Goal: Information Seeking & Learning: Find specific fact

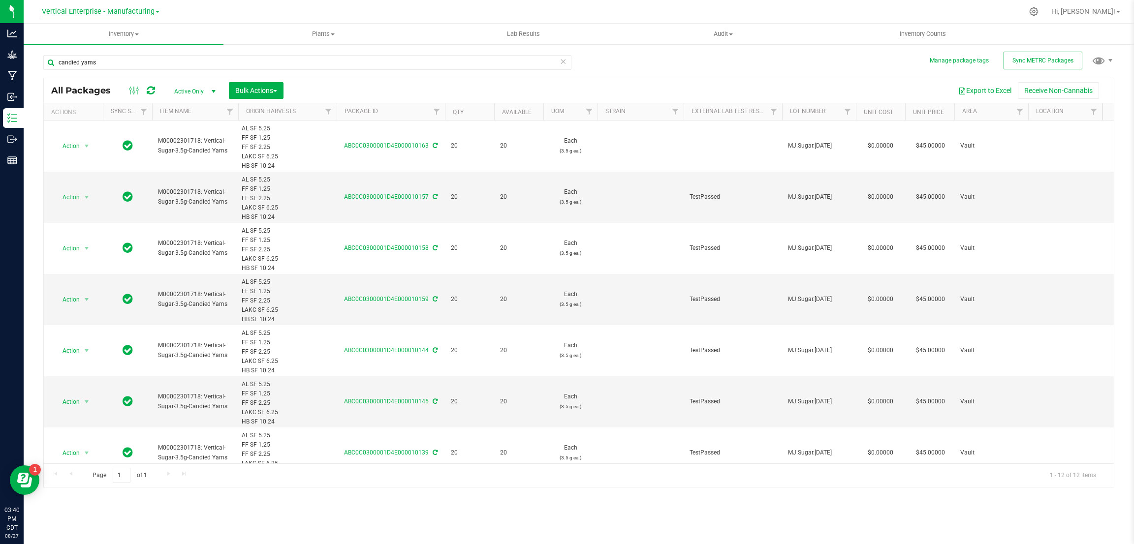
click at [118, 14] on span "Vertical Enterprise - Manufacturing" at bounding box center [98, 11] width 113 height 9
click at [110, 35] on link "Vertical Enterprise - Cultivation" at bounding box center [101, 34] width 144 height 13
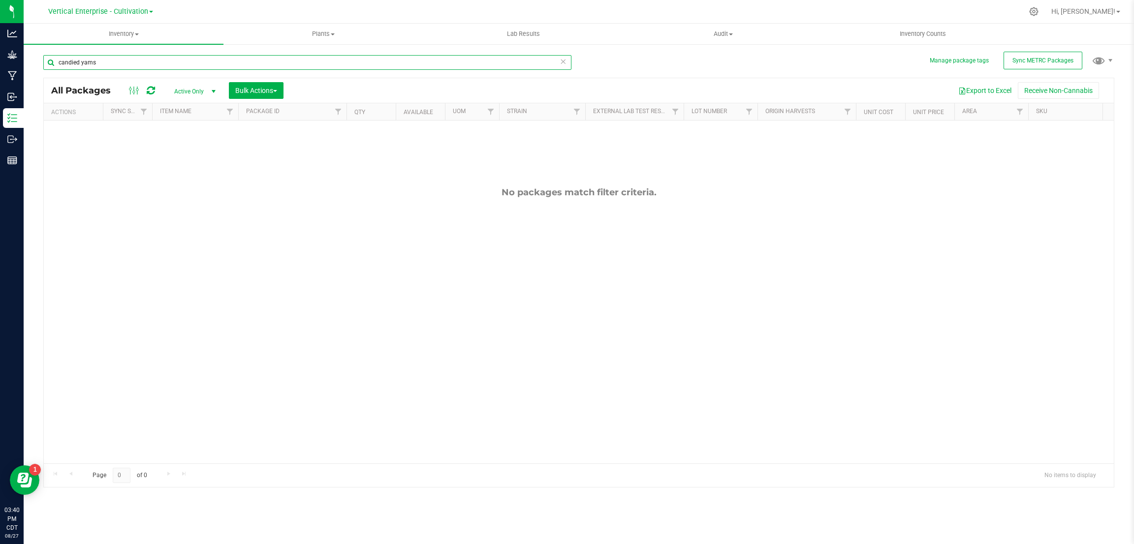
drag, startPoint x: 110, startPoint y: 57, endPoint x: 40, endPoint y: 59, distance: 70.4
click at [38, 56] on div "Manage package tags Sync METRC Packages candied yams All Packages Active Only A…" at bounding box center [579, 193] width 1110 height 300
type input "exotic^2 shake"
click at [97, 11] on span "Vertical Enterprise - Cultivation" at bounding box center [98, 11] width 100 height 9
click at [93, 41] on link "Vertical Enterprise - Manufacturing" at bounding box center [101, 47] width 144 height 13
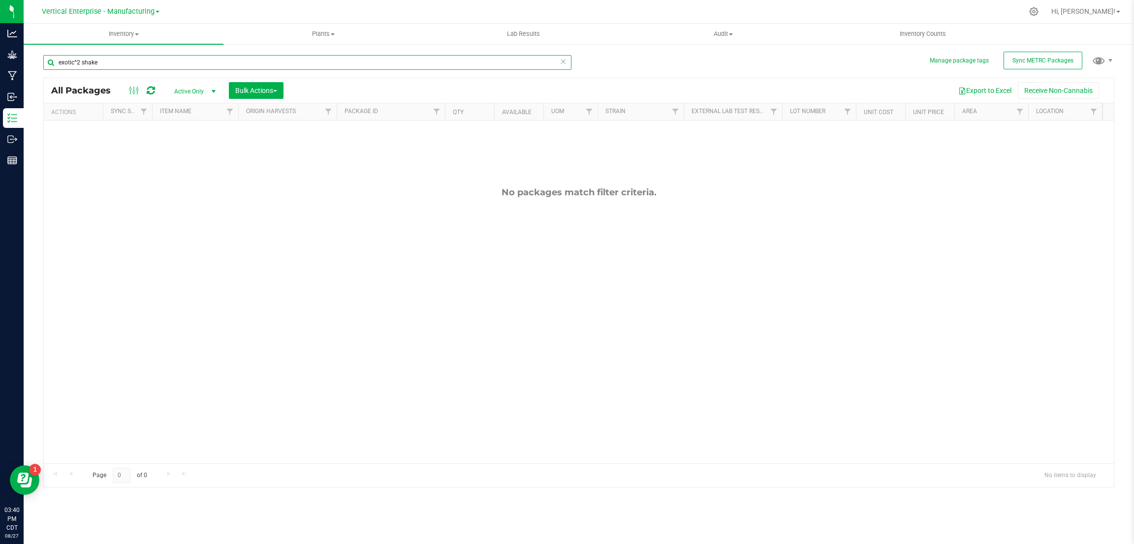
click at [78, 60] on input "exotic^2 shake" at bounding box center [307, 62] width 528 height 15
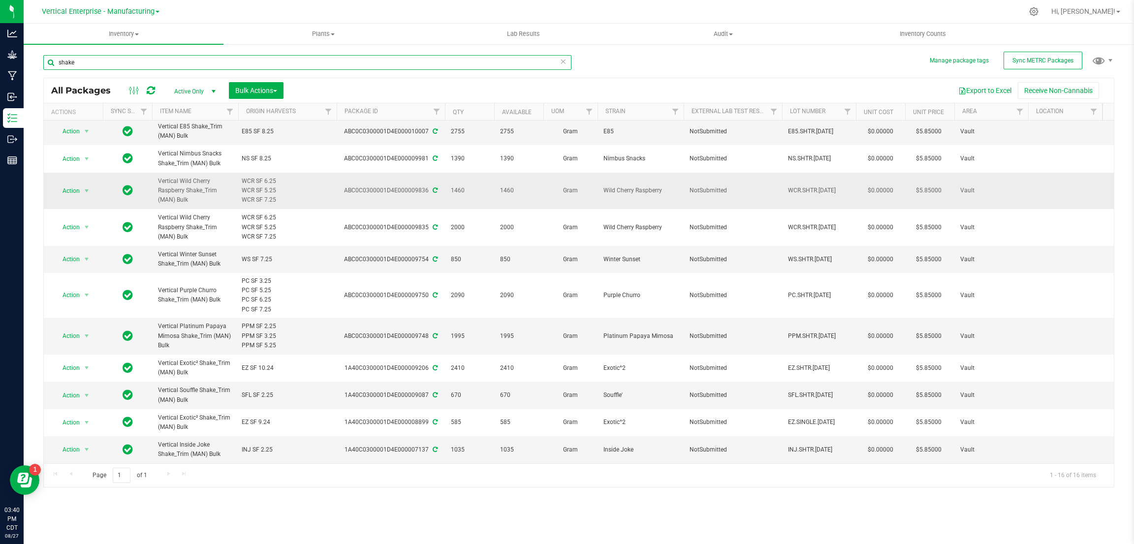
scroll to position [151, 0]
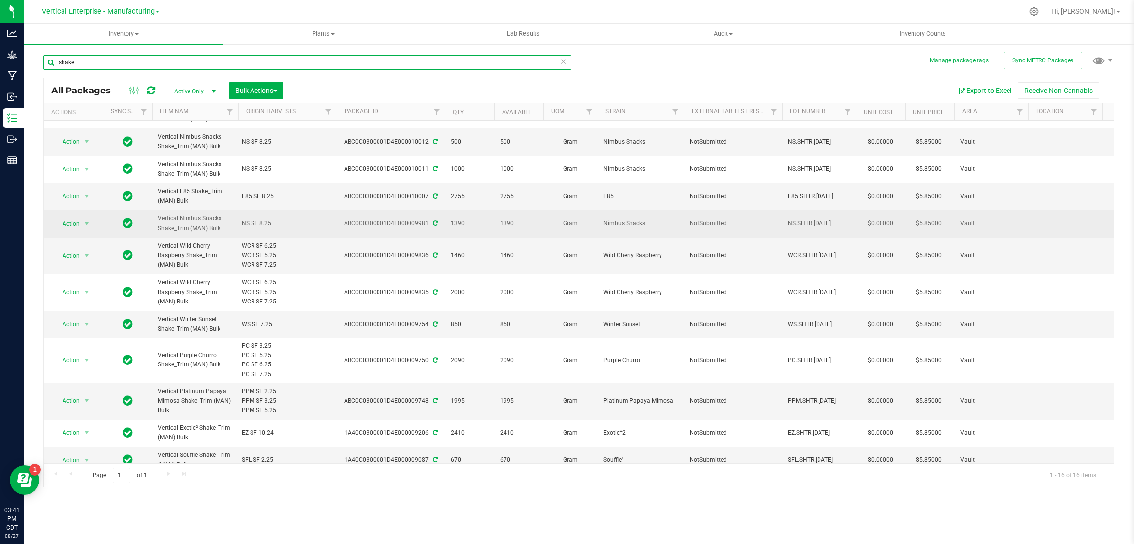
scroll to position [148, 0]
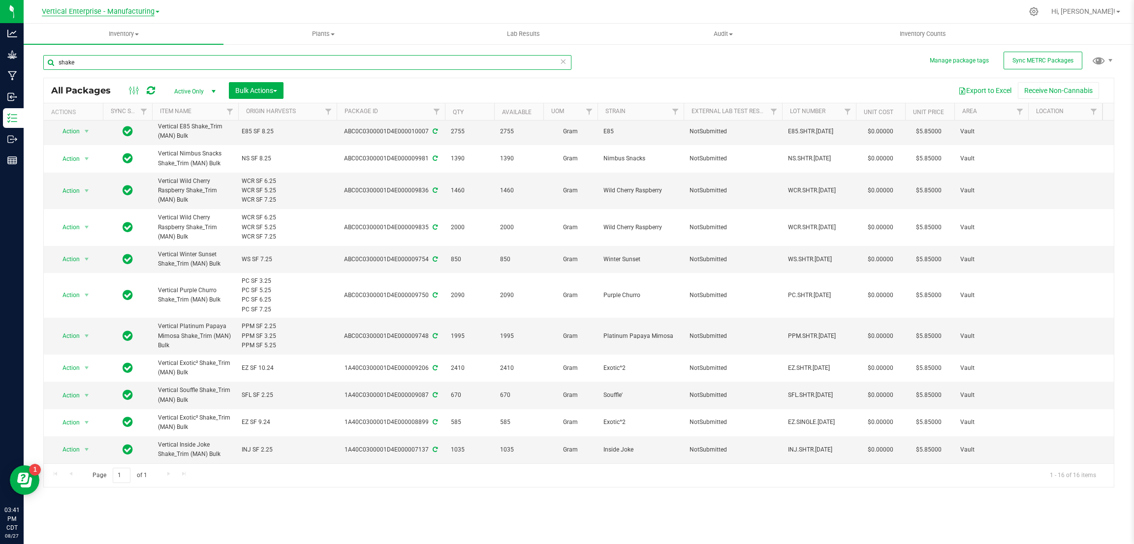
type input "shake"
click at [150, 9] on span "Vertical Enterprise - Manufacturing" at bounding box center [98, 11] width 113 height 9
click at [133, 30] on link "Vertical Enterprise - Cultivation" at bounding box center [101, 34] width 144 height 13
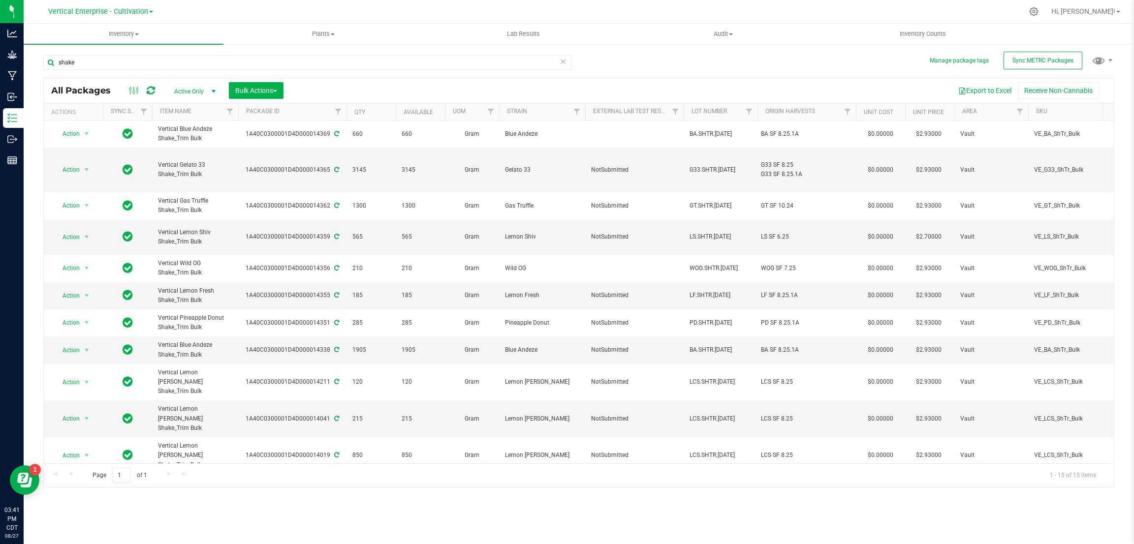
click at [149, 11] on span at bounding box center [151, 12] width 4 height 2
click at [120, 42] on link "Vertical Enterprise - Manufacturing" at bounding box center [101, 47] width 144 height 13
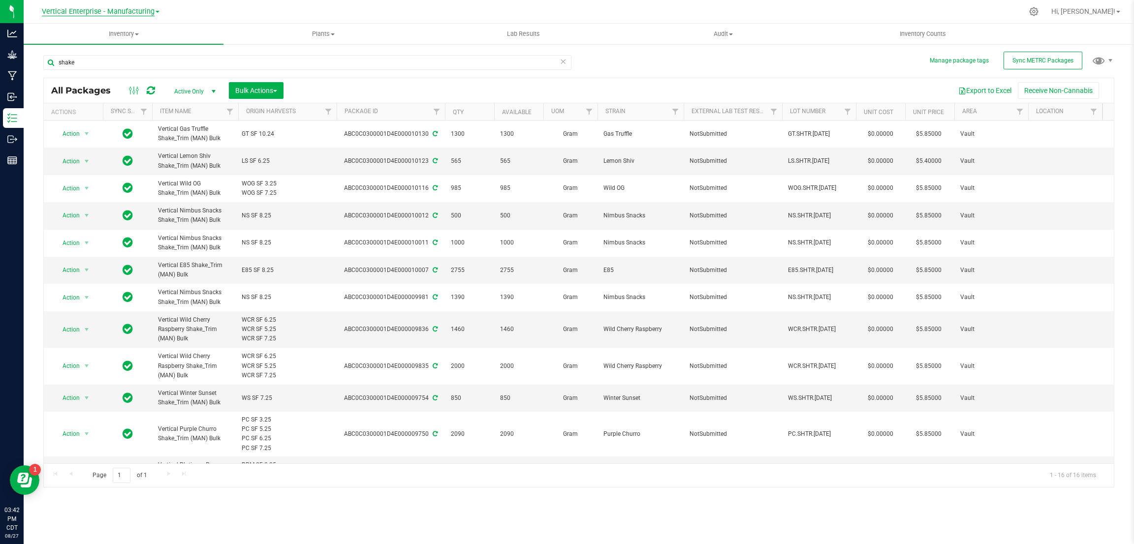
click at [137, 14] on span "Vertical Enterprise - Manufacturing" at bounding box center [98, 11] width 113 height 9
click at [126, 33] on link "Vertical Enterprise - Cultivation" at bounding box center [101, 34] width 144 height 13
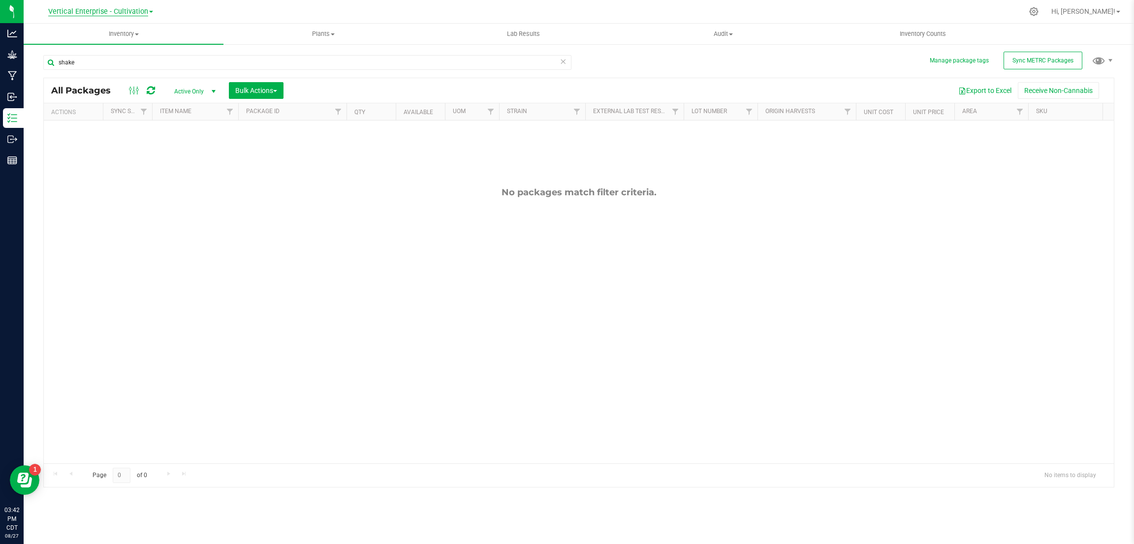
click at [125, 8] on span "Vertical Enterprise - Cultivation" at bounding box center [98, 11] width 100 height 9
click at [102, 45] on link "Vertical Enterprise - Manufacturing" at bounding box center [101, 47] width 144 height 13
click at [88, 61] on input "shake" at bounding box center [307, 62] width 528 height 15
type input "s"
type input "shake"
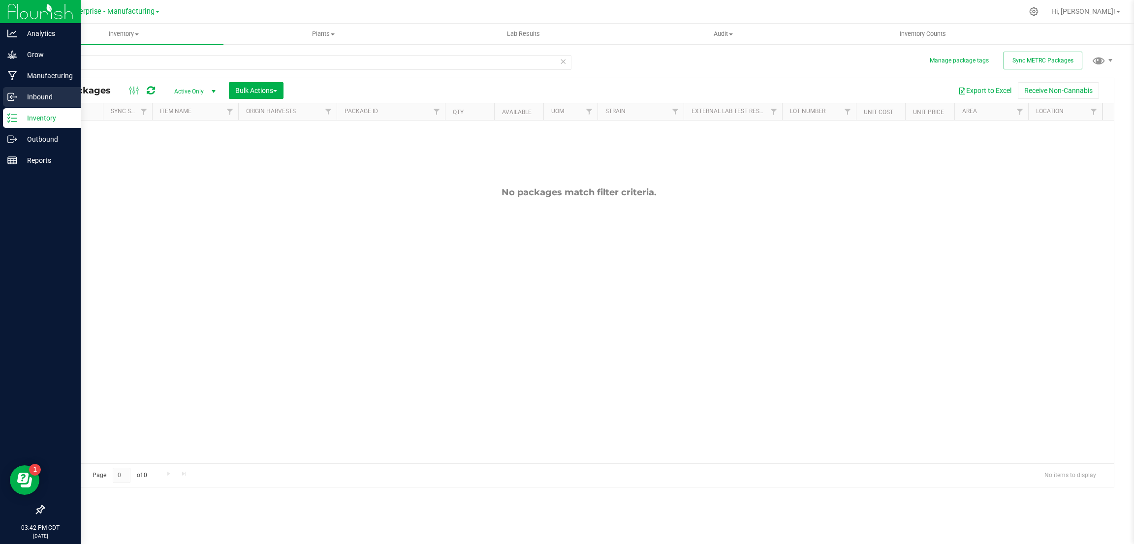
click at [10, 89] on div "Inbound" at bounding box center [42, 97] width 78 height 20
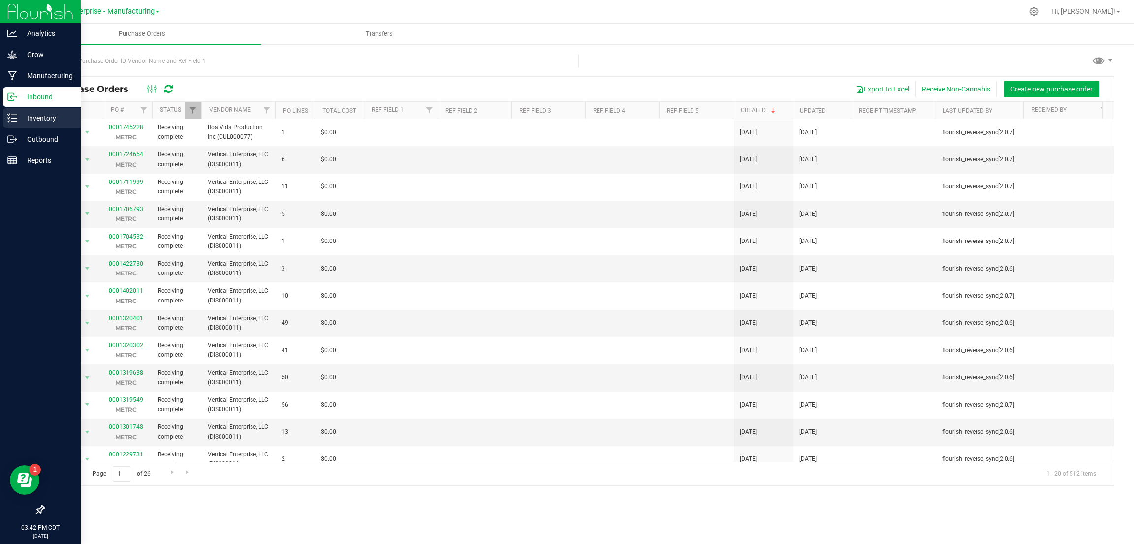
click at [32, 120] on p "Inventory" at bounding box center [46, 118] width 59 height 12
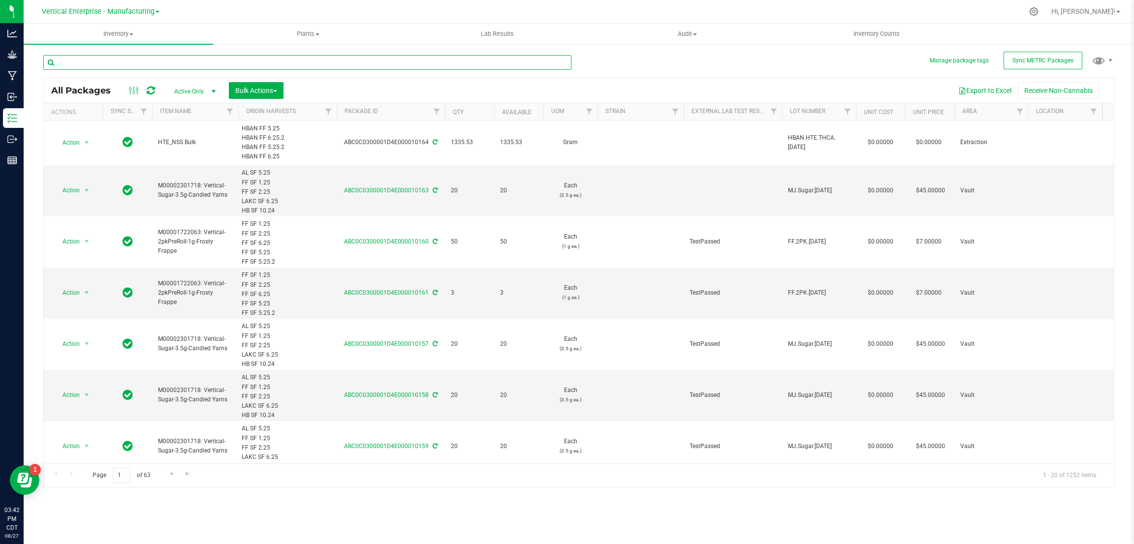
click at [200, 60] on input "text" at bounding box center [307, 62] width 528 height 15
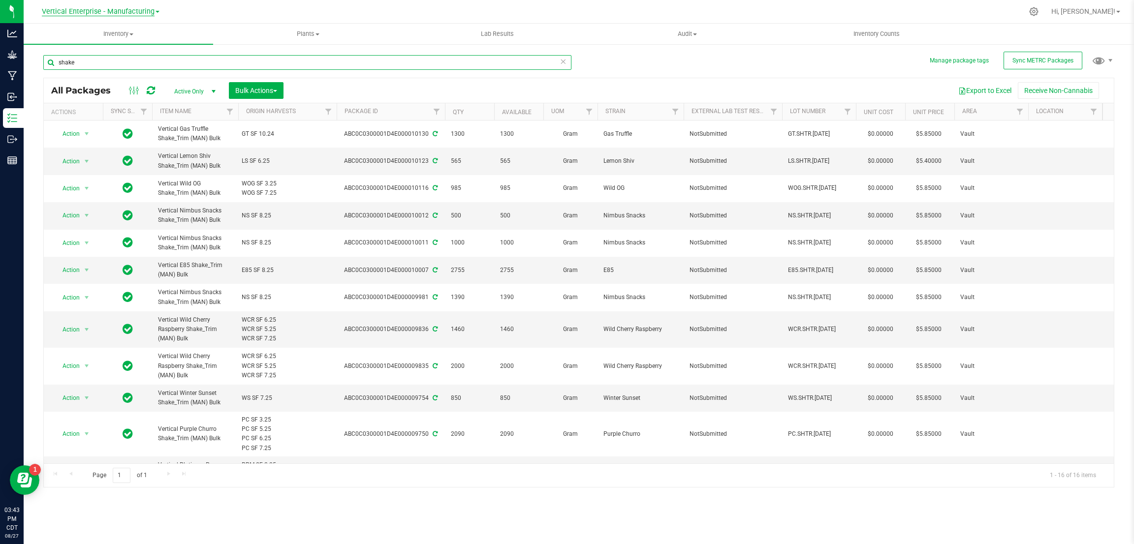
type input "shake"
click at [144, 13] on span "Vertical Enterprise - Manufacturing" at bounding box center [98, 11] width 113 height 9
click at [137, 31] on link "Vertical Enterprise - Cultivation" at bounding box center [101, 34] width 144 height 13
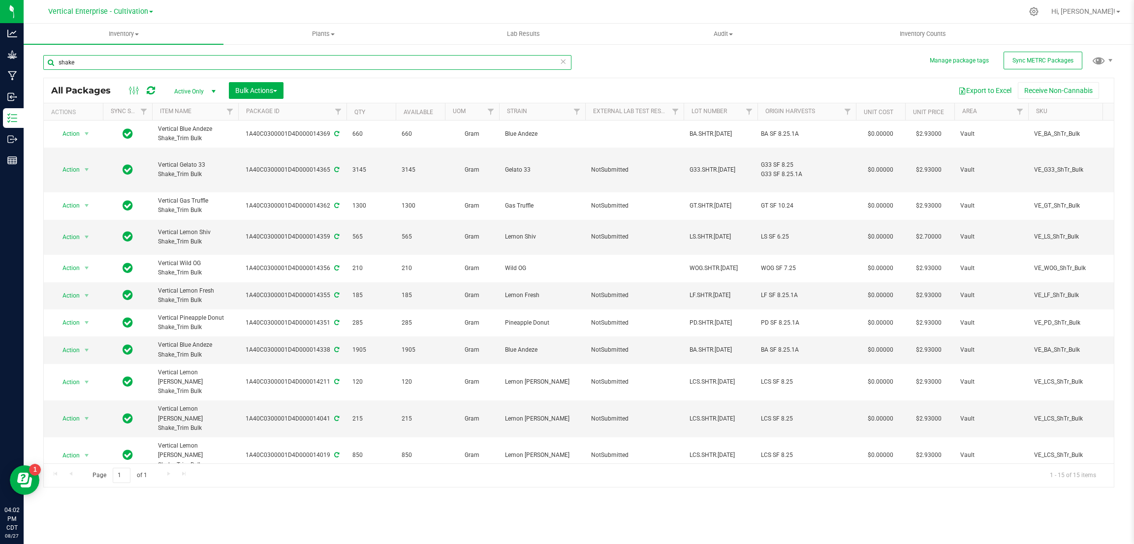
click at [128, 64] on input "shake" at bounding box center [307, 62] width 528 height 15
type input "s"
type input "candied yams"
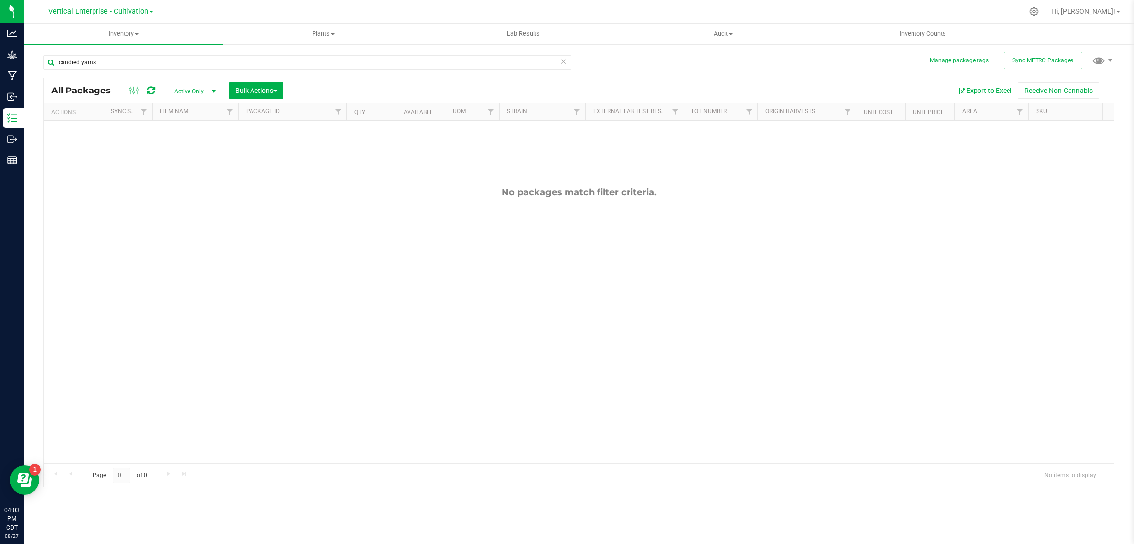
click at [126, 11] on span "Vertical Enterprise - Cultivation" at bounding box center [98, 11] width 100 height 9
click at [119, 42] on link "Vertical Enterprise - Manufacturing" at bounding box center [101, 47] width 144 height 13
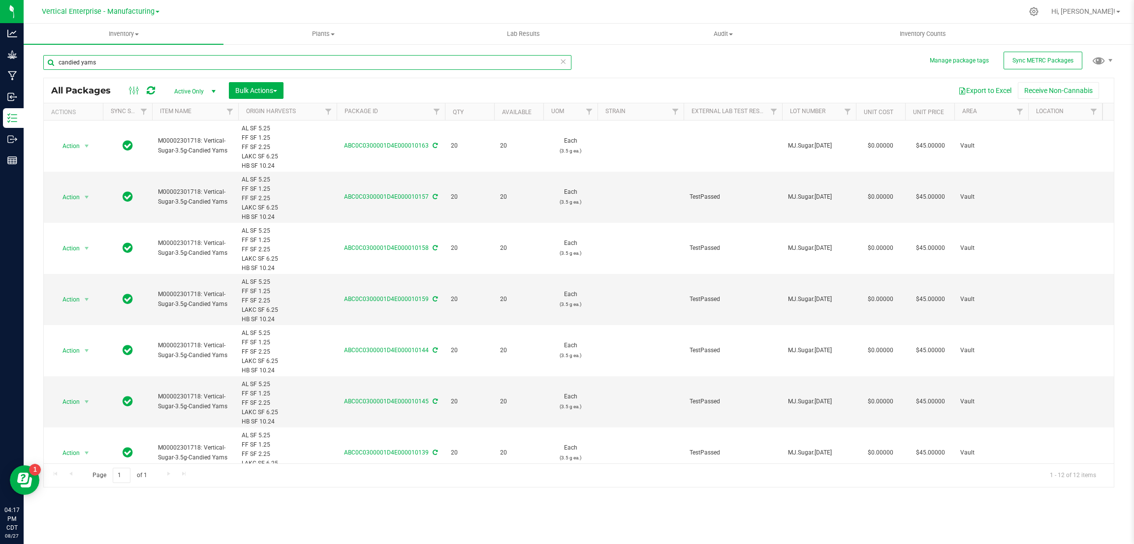
click at [153, 60] on input "candied yams" at bounding box center [307, 62] width 528 height 15
type input "c"
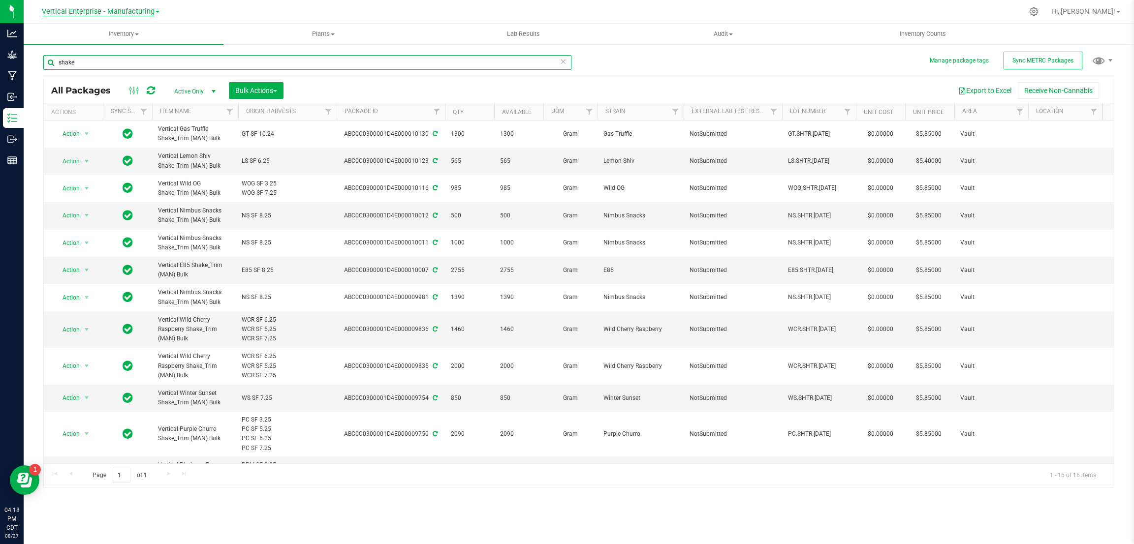
type input "shake"
click at [145, 13] on span "Vertical Enterprise - Manufacturing" at bounding box center [98, 11] width 113 height 9
click at [140, 35] on link "Vertical Enterprise - Cultivation" at bounding box center [101, 34] width 144 height 13
